Goal: Information Seeking & Learning: Learn about a topic

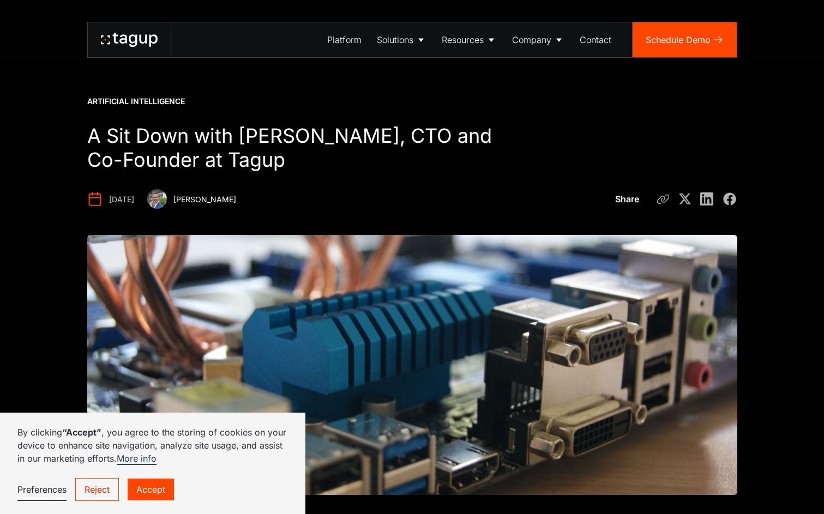
click at [147, 42] on icon at bounding box center [129, 40] width 57 height 14
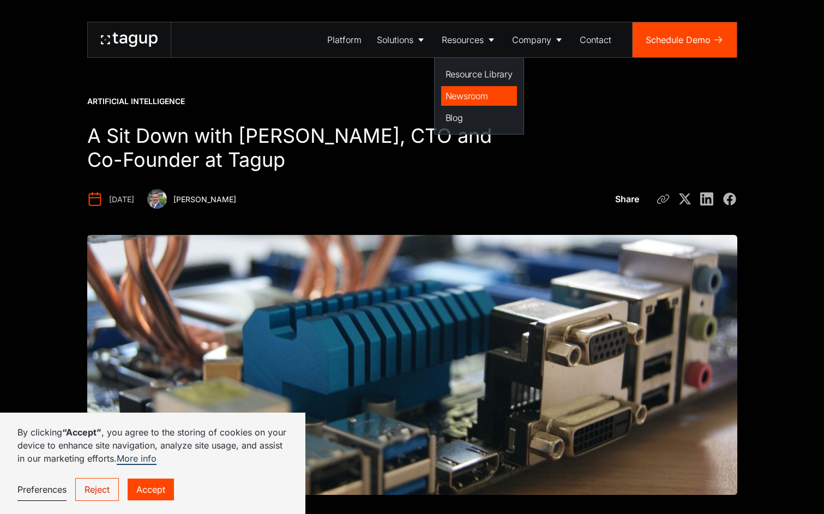
click at [459, 97] on div "Newsroom" at bounding box center [478, 95] width 67 height 13
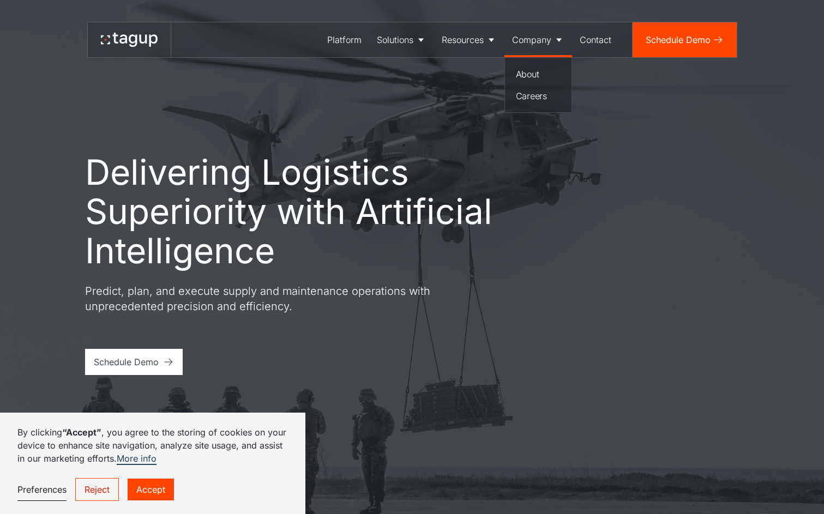
click at [542, 38] on div "Company" at bounding box center [531, 39] width 39 height 13
click at [530, 98] on div "Careers" at bounding box center [538, 95] width 45 height 13
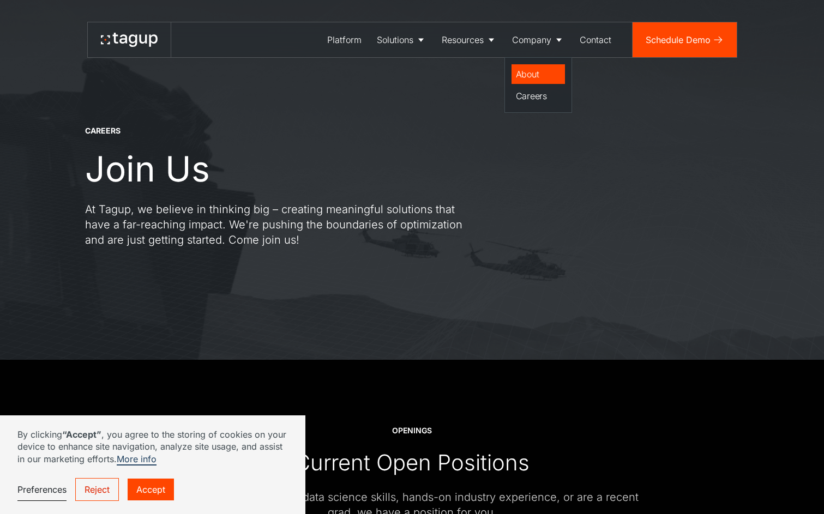
click at [531, 72] on div "About" at bounding box center [538, 74] width 45 height 13
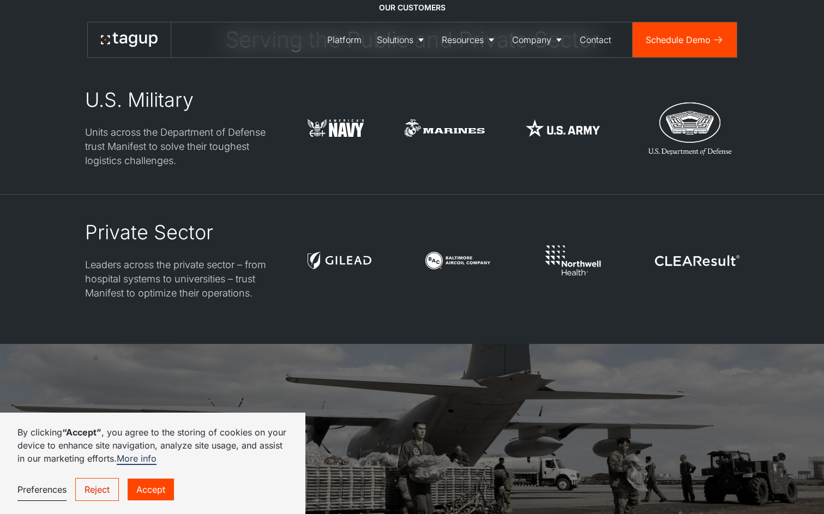
scroll to position [2811, 0]
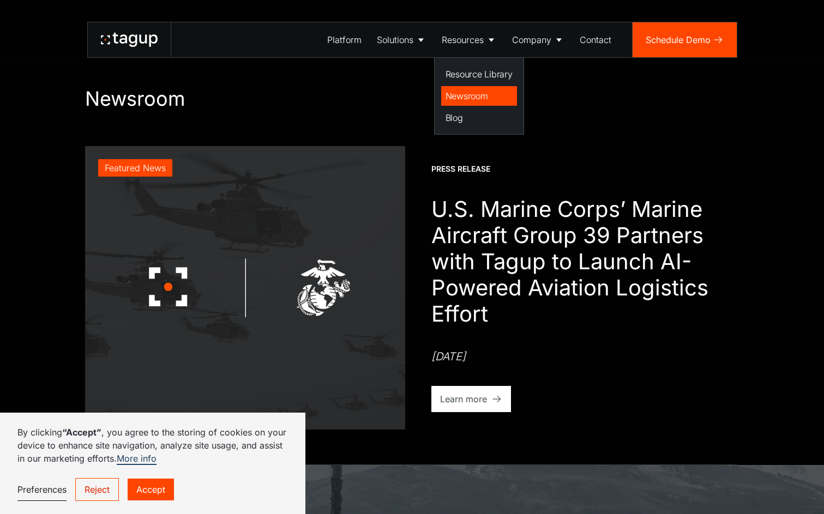
click div "Newsroom"
click at [461, 122] on div "Blog" at bounding box center [478, 117] width 67 height 13
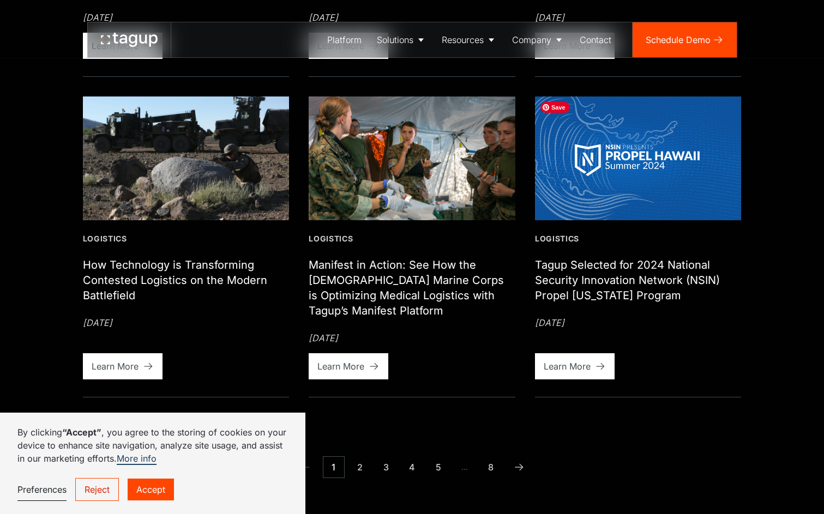
scroll to position [1083, 0]
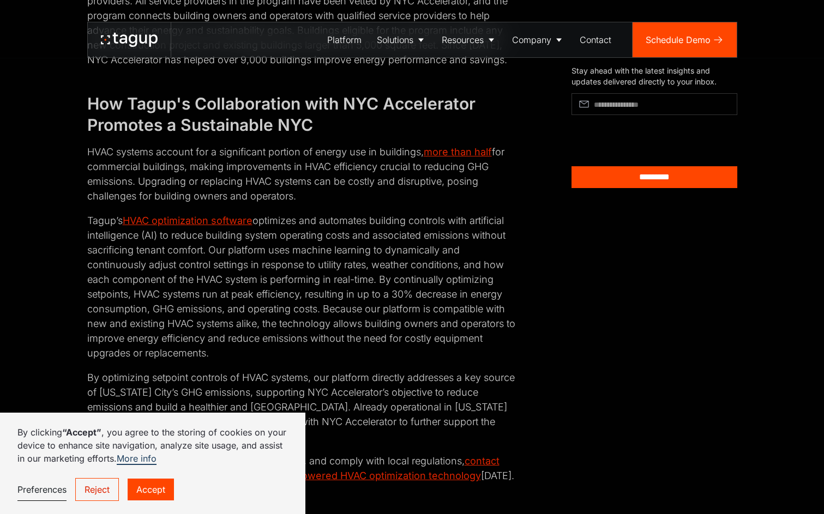
scroll to position [857, 0]
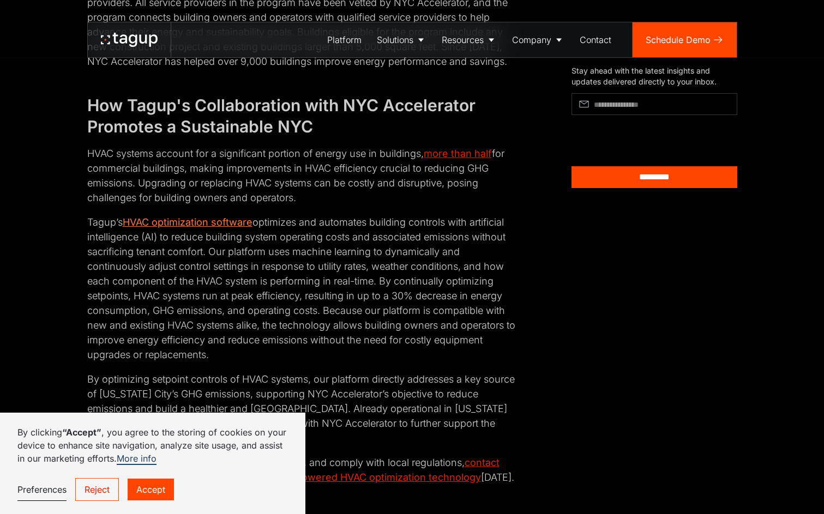
click at [189, 220] on link "HVAC optimization software" at bounding box center [188, 221] width 130 height 11
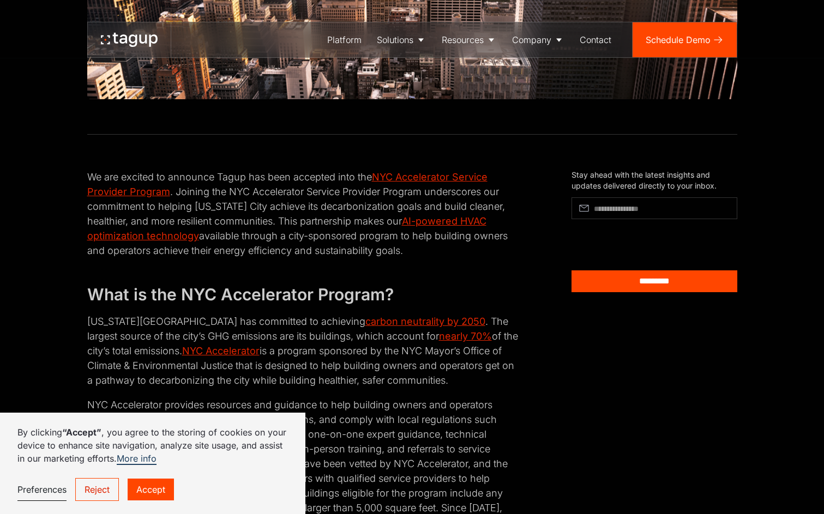
scroll to position [0, 0]
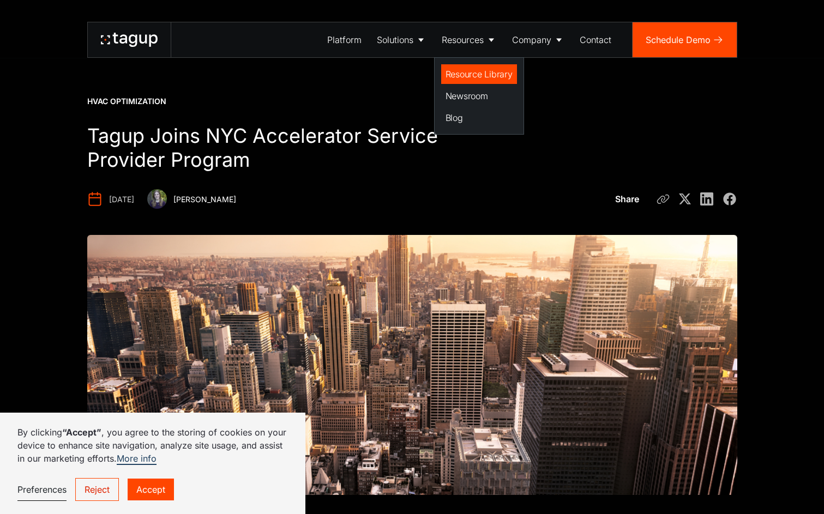
click at [464, 68] on div "Resource Library" at bounding box center [478, 74] width 67 height 13
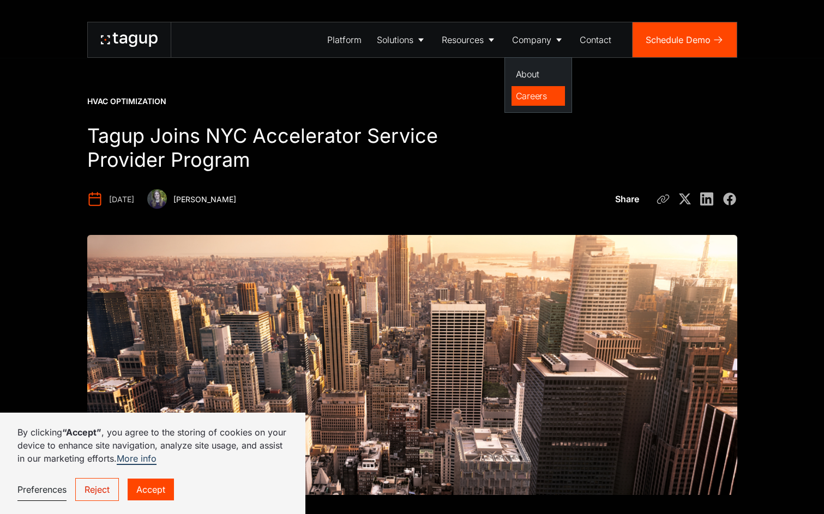
click at [531, 94] on div "Careers" at bounding box center [538, 95] width 45 height 13
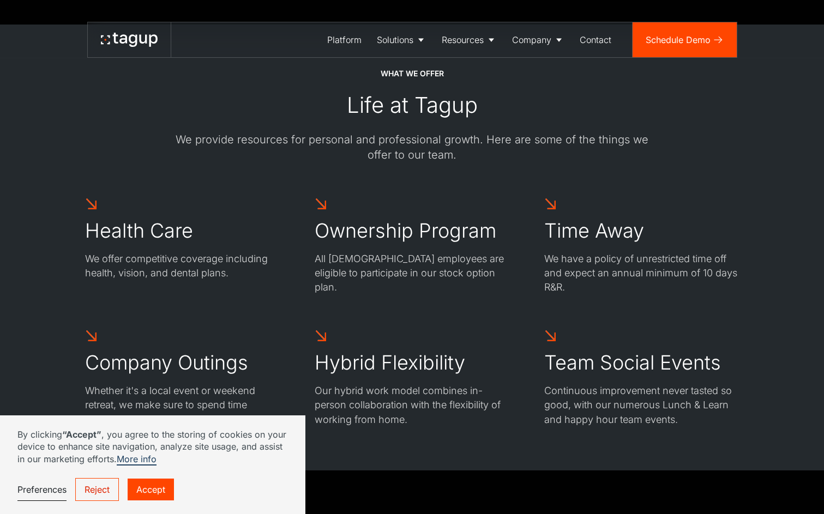
scroll to position [736, 0]
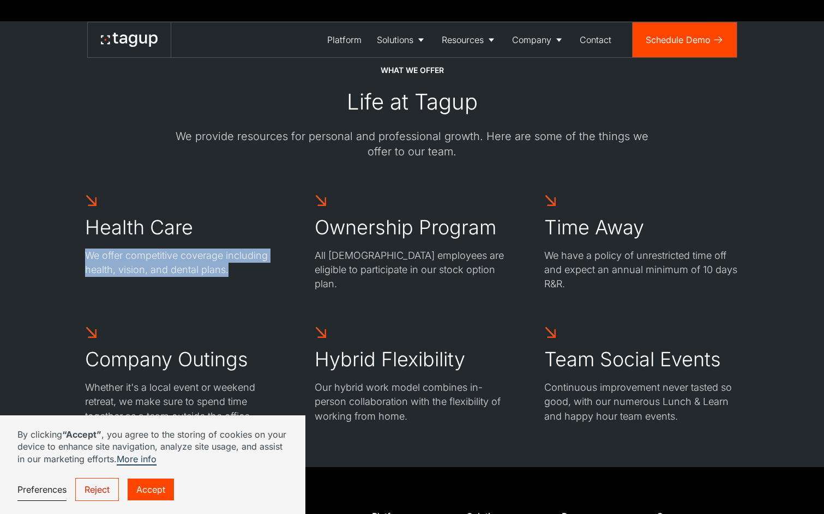
drag, startPoint x: 88, startPoint y: 255, endPoint x: 277, endPoint y: 266, distance: 189.5
click at [277, 266] on p "We offer competitive coverage including health, vision, and dental plans." at bounding box center [182, 263] width 195 height 28
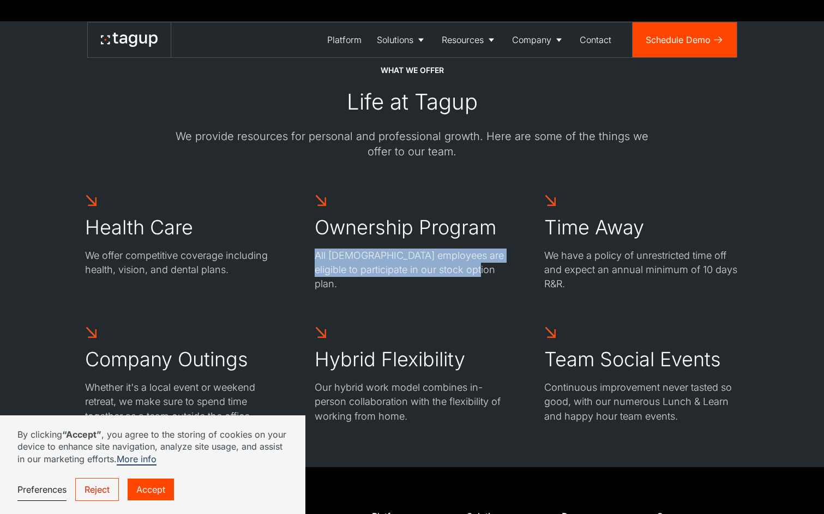
drag, startPoint x: 315, startPoint y: 258, endPoint x: 477, endPoint y: 264, distance: 162.0
click at [477, 264] on p "All full-time employees are eligible to participate in our stock option plan." at bounding box center [412, 270] width 195 height 43
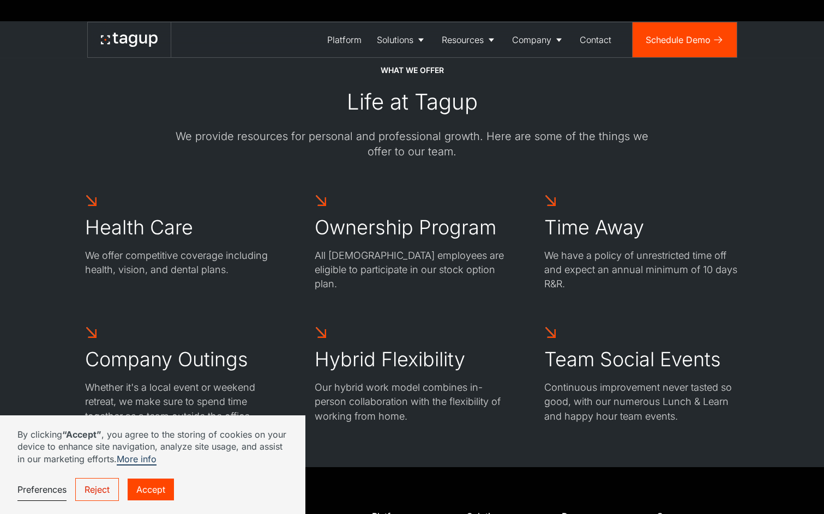
click at [481, 264] on p "All full-time employees are eligible to participate in our stock option plan." at bounding box center [412, 270] width 195 height 43
click at [547, 256] on p "We have a policy of unrestricted time off and expect an annual minimum of 10 da…" at bounding box center [641, 270] width 195 height 43
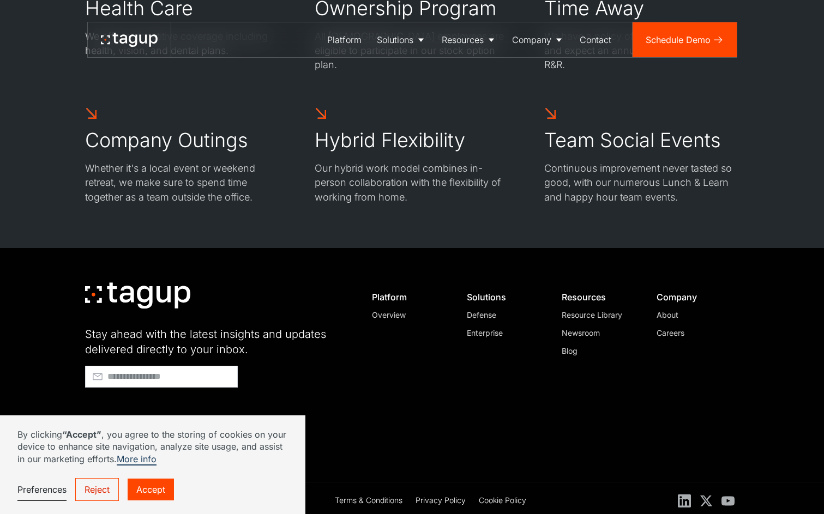
scroll to position [960, 0]
